Goal: Task Accomplishment & Management: Complete application form

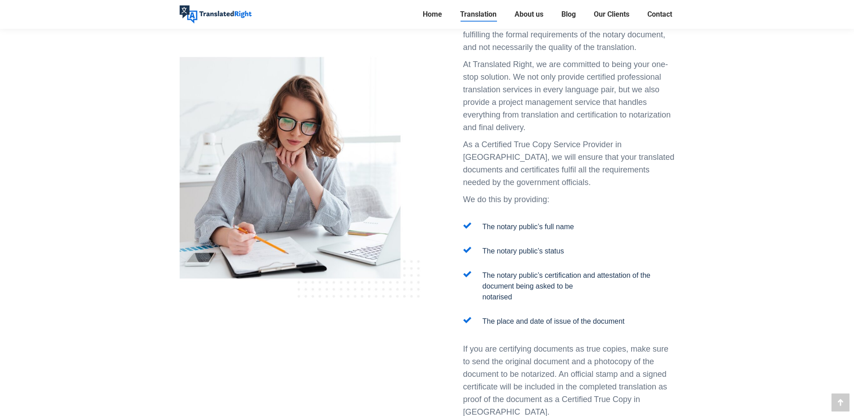
scroll to position [1050, 0]
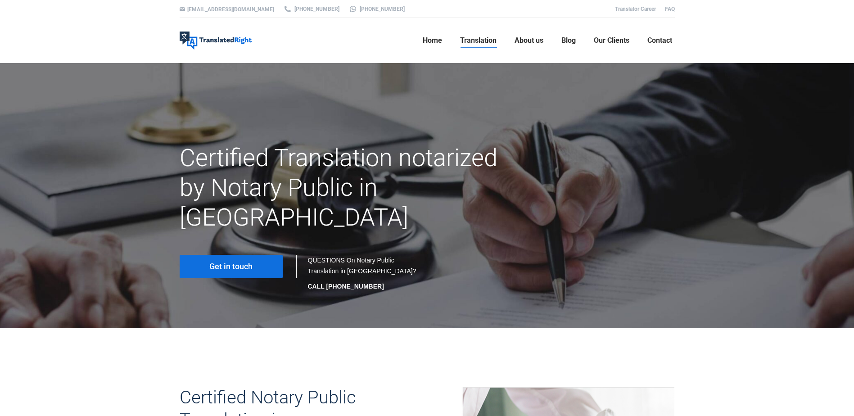
click at [204, 255] on link "Get in touch" at bounding box center [231, 266] width 103 height 23
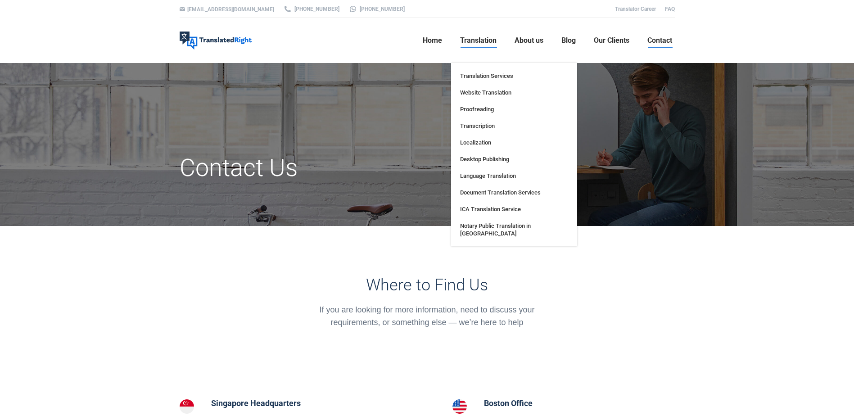
click at [474, 41] on span "Translation" at bounding box center [478, 40] width 36 height 9
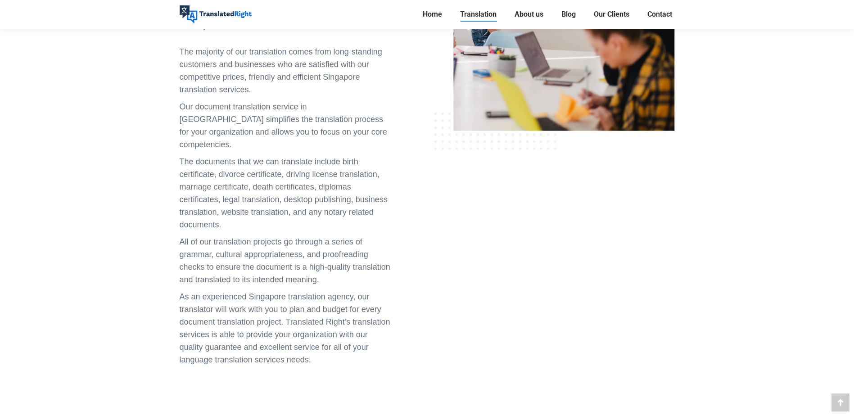
scroll to position [315, 0]
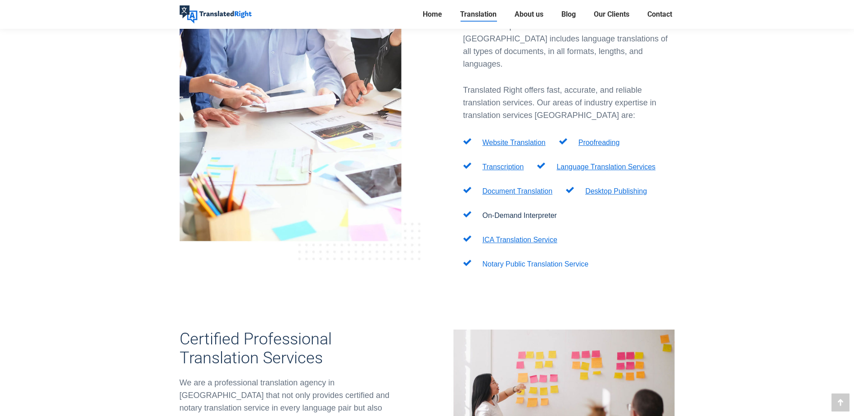
click at [510, 260] on link "Notary Public Translation Service" at bounding box center [536, 264] width 106 height 8
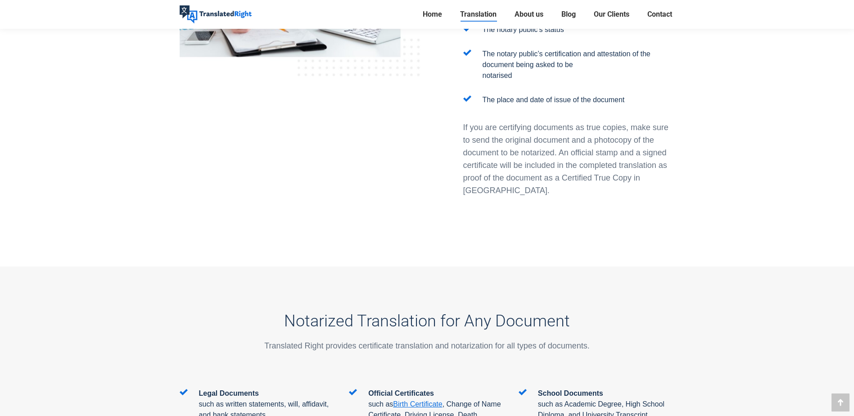
scroll to position [1365, 0]
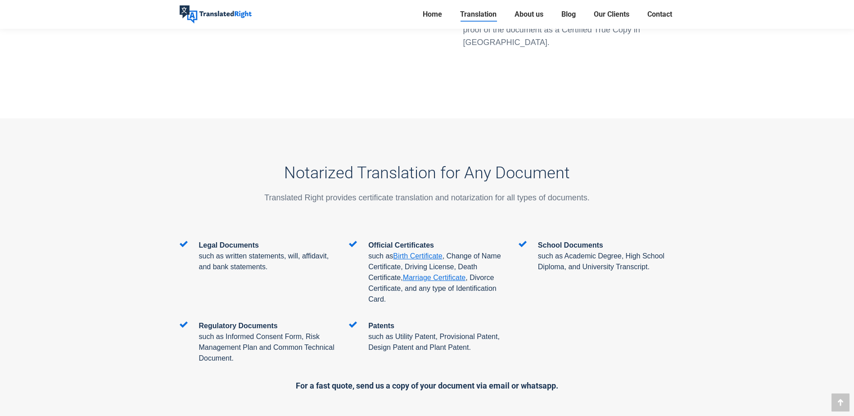
click at [662, 320] on div "Regulatory Documents such as Informed Consent Form, Risk Management Plan and Co…" at bounding box center [427, 349] width 509 height 59
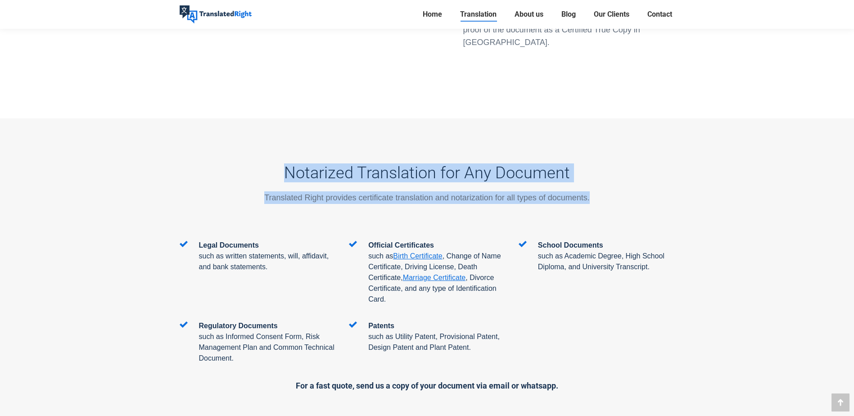
drag, startPoint x: 289, startPoint y: 122, endPoint x: 645, endPoint y: 155, distance: 357.6
click at [645, 155] on div "Notarized Translation for Any Document Translated Right provides certificate tr…" at bounding box center [427, 187] width 495 height 106
drag, startPoint x: 645, startPoint y: 155, endPoint x: 481, endPoint y: 150, distance: 164.4
click at [481, 191] on p "Translated Right provides certificate translation and notarization for all type…" at bounding box center [427, 197] width 495 height 13
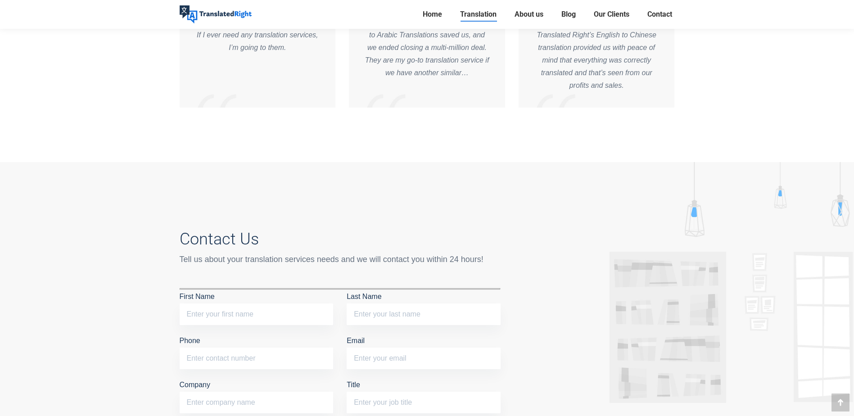
scroll to position [4516, 0]
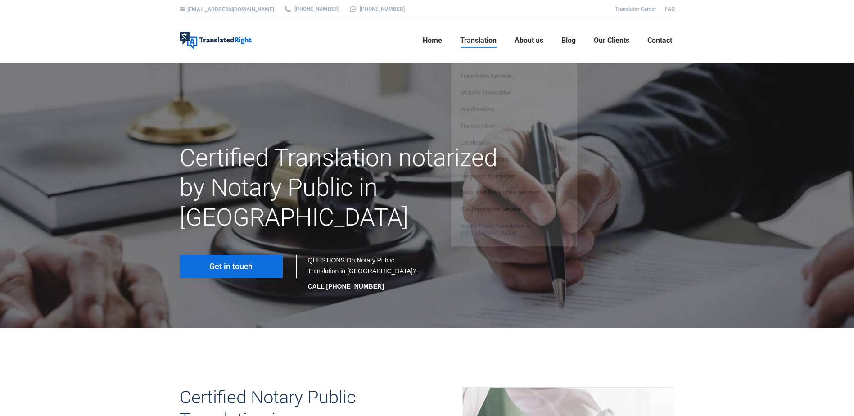
click at [403, 344] on div at bounding box center [427, 355] width 495 height 23
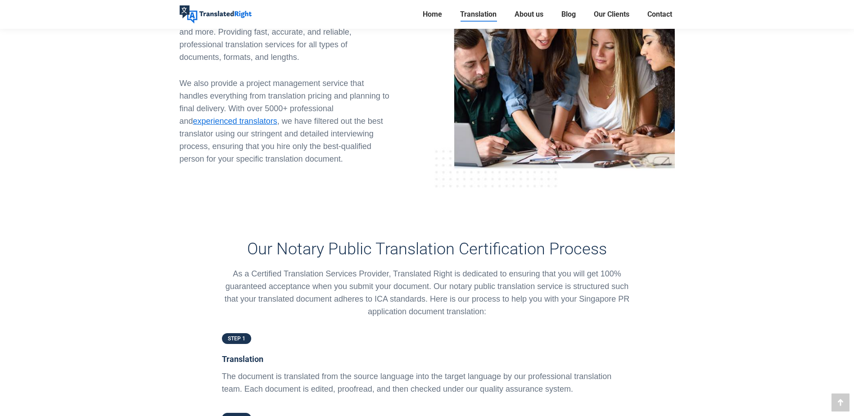
scroll to position [1470, 0]
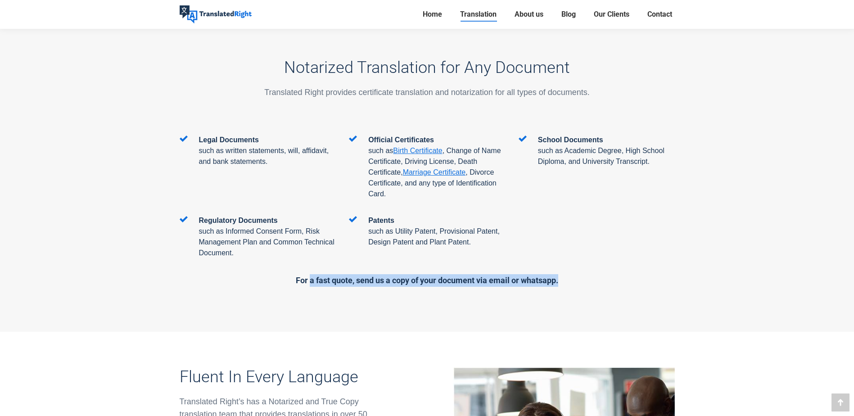
drag, startPoint x: 308, startPoint y: 228, endPoint x: 581, endPoint y: 227, distance: 272.8
click at [581, 274] on h5 "For a fast quote, send us a copy of your document via email or whatsapp." at bounding box center [427, 280] width 495 height 13
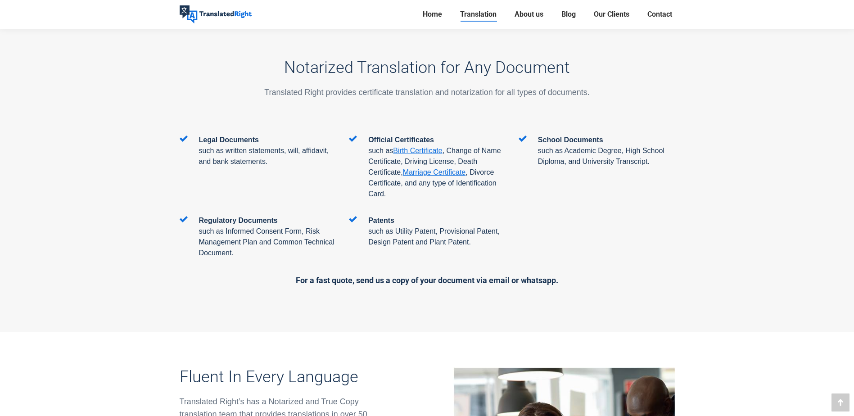
drag, startPoint x: 581, startPoint y: 227, endPoint x: 490, endPoint y: 276, distance: 103.7
click at [492, 311] on div at bounding box center [427, 321] width 495 height 20
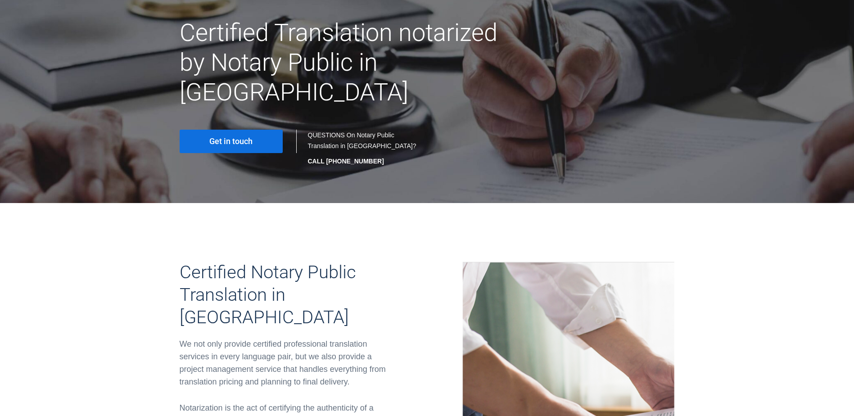
scroll to position [0, 0]
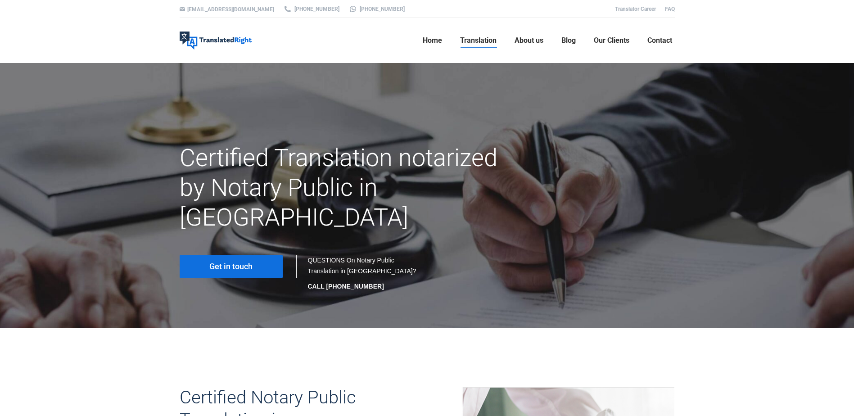
click at [248, 253] on div "Get in touch QUESTIONS On Notary Public Translation in Singapore? CALL +65 6977…" at bounding box center [427, 276] width 513 height 46
click at [247, 255] on link "Get in touch" at bounding box center [231, 266] width 103 height 23
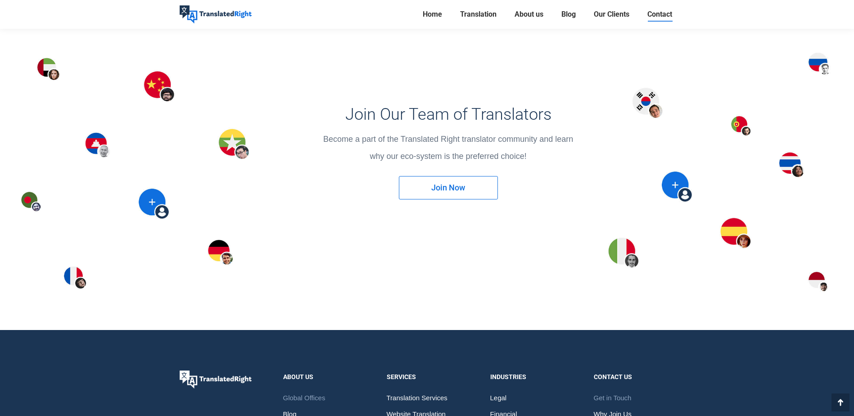
scroll to position [735, 0]
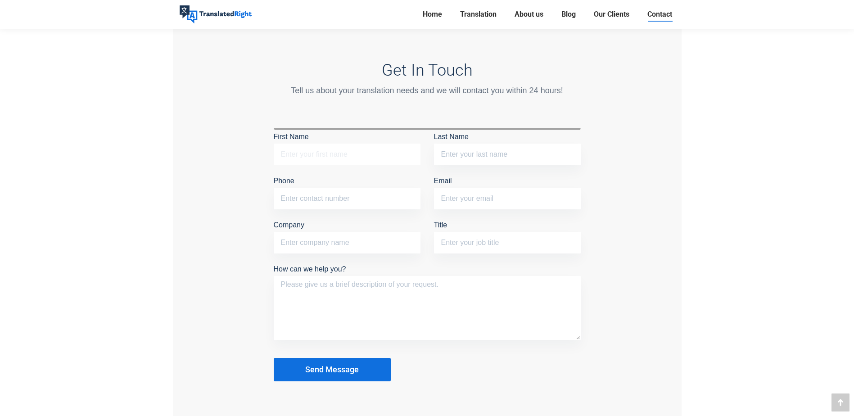
click at [384, 156] on input "First Name" at bounding box center [347, 155] width 147 height 22
type input "Tian"
type input "Zhou"
type input "d"
type input "davidz2010900@outlook.com"
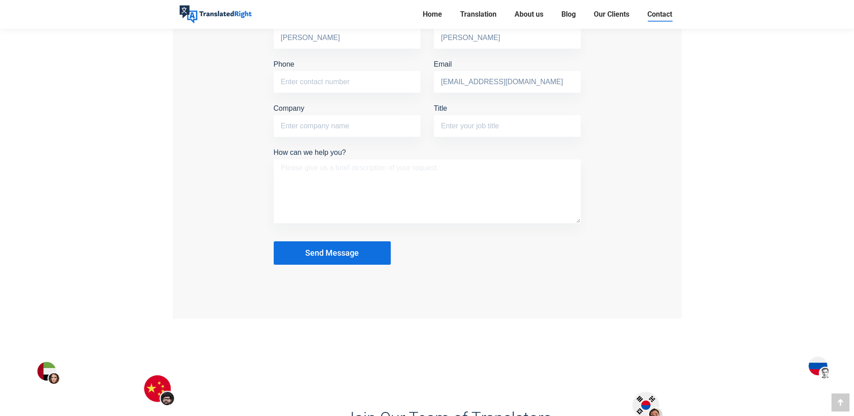
scroll to position [711, 0]
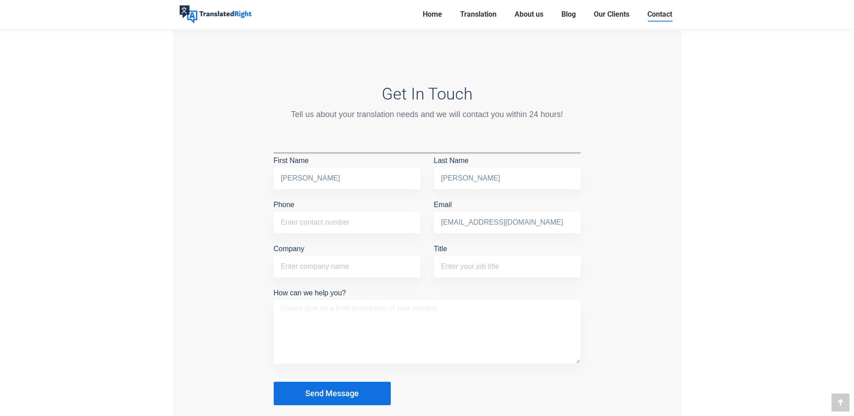
click at [397, 308] on textarea "How can we help you?" at bounding box center [427, 332] width 307 height 64
paste textarea "Dear Translated Right, I am writing to inquire about your translation and notar…"
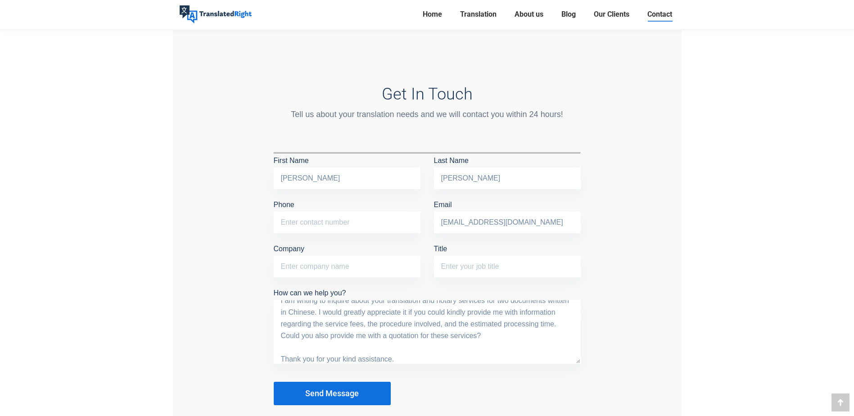
scroll to position [0, 0]
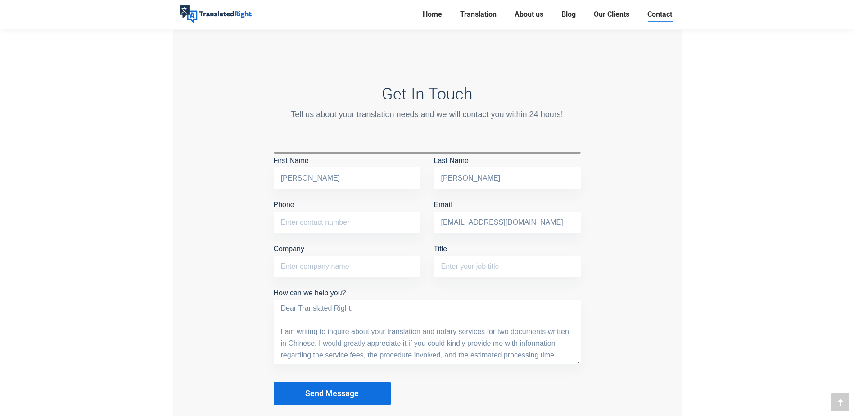
click at [389, 307] on textarea "Dear Translated Right, I am writing to inquire about your translation and notar…" at bounding box center [427, 332] width 307 height 64
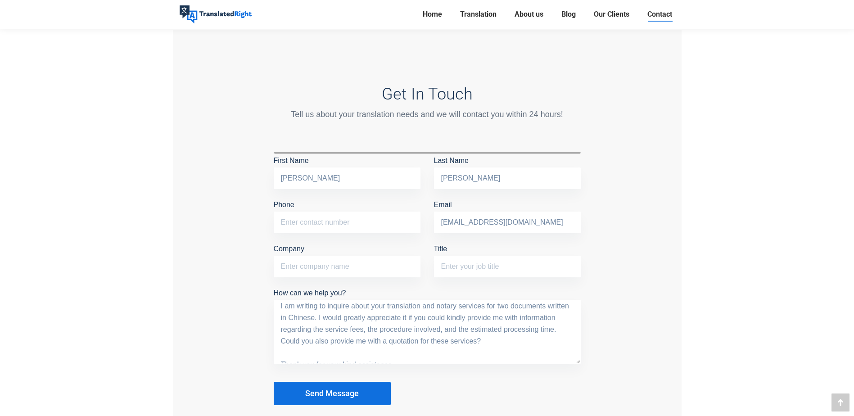
scroll to position [23, 0]
click at [301, 341] on textarea "Dear Translated Right, I am writing to inquire about your translation and notar…" at bounding box center [427, 332] width 307 height 64
type textarea "Dear Translated Right, I am writing to inquire about your translation and notar…"
click at [726, 309] on div "Contact Us Where to Find Us If you are looking for more information, need to di…" at bounding box center [427, 63] width 854 height 1422
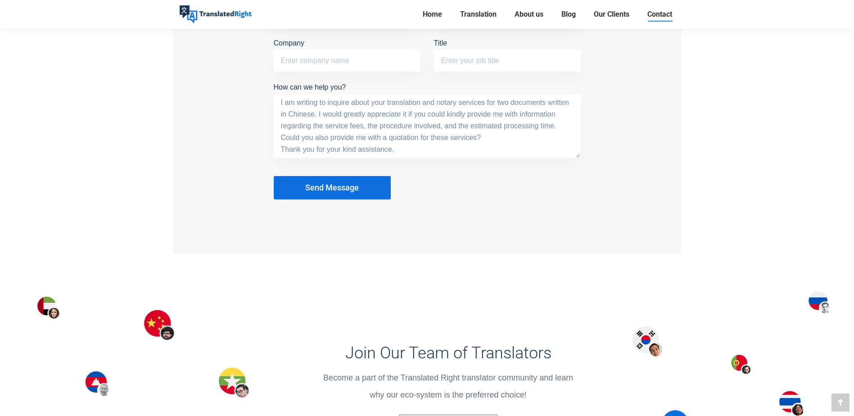
scroll to position [921, 0]
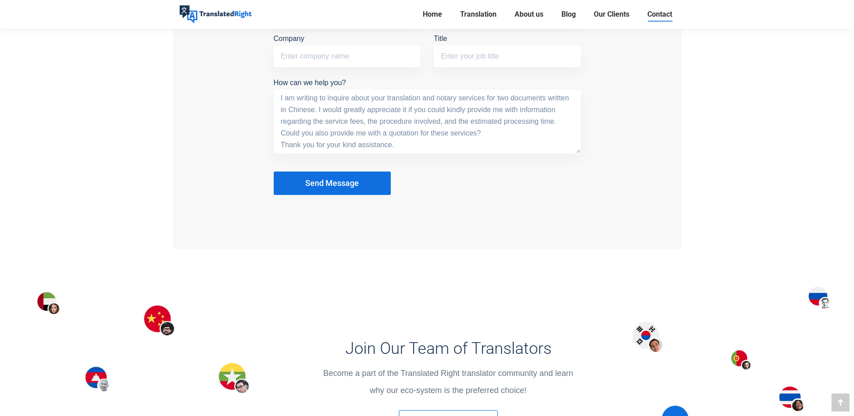
click at [317, 171] on button "Send Message" at bounding box center [332, 182] width 117 height 23
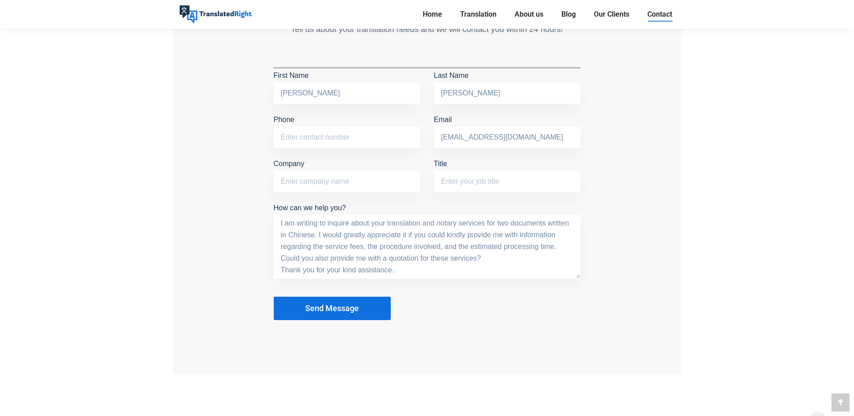
scroll to position [816, 0]
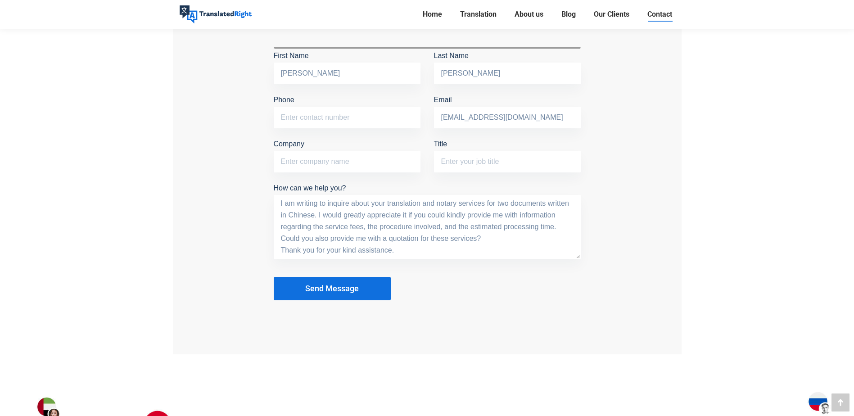
click at [353, 278] on button "Send Message" at bounding box center [332, 288] width 117 height 23
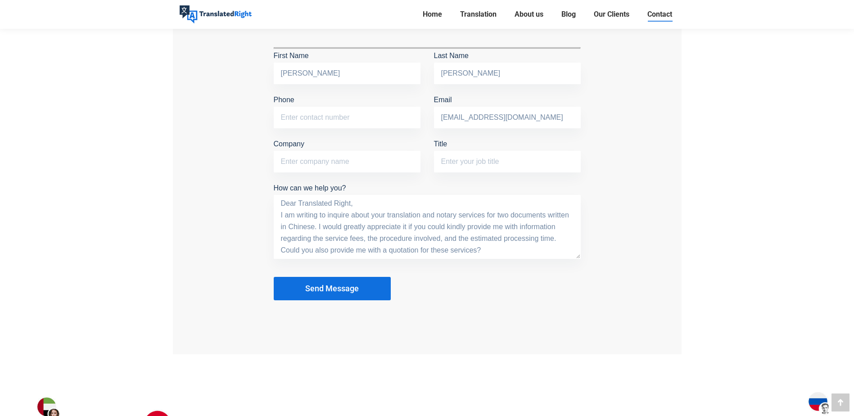
click at [353, 278] on button "Send Message" at bounding box center [332, 288] width 117 height 23
drag, startPoint x: 700, startPoint y: 198, endPoint x: 819, endPoint y: 236, distance: 124.3
click at [646, 246] on div "Get In Touch Tell us about your translation needs and we will contact you withi…" at bounding box center [427, 139] width 509 height 429
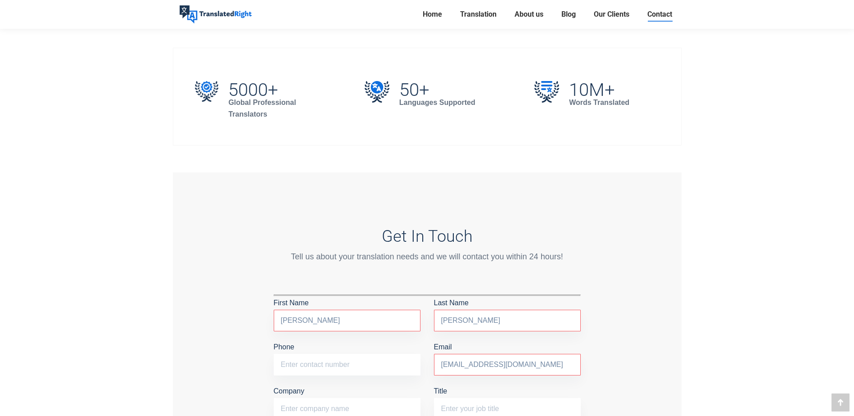
scroll to position [396, 0]
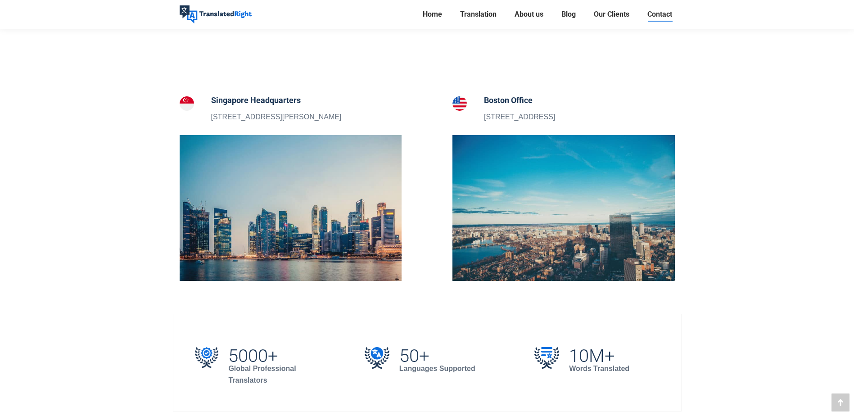
scroll to position [291, 0]
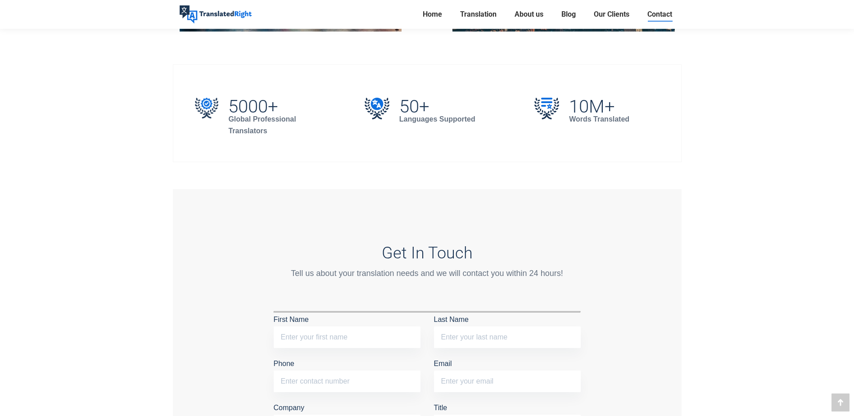
scroll to position [397, 0]
